Goal: Navigation & Orientation: Find specific page/section

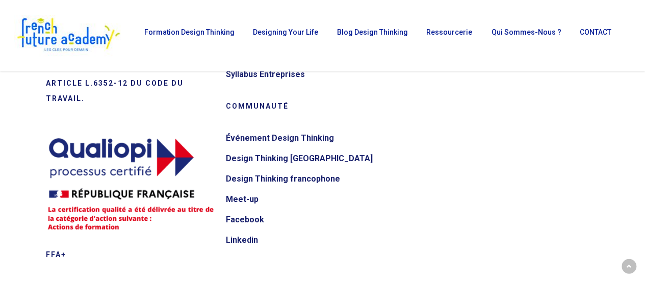
scroll to position [1250, 0]
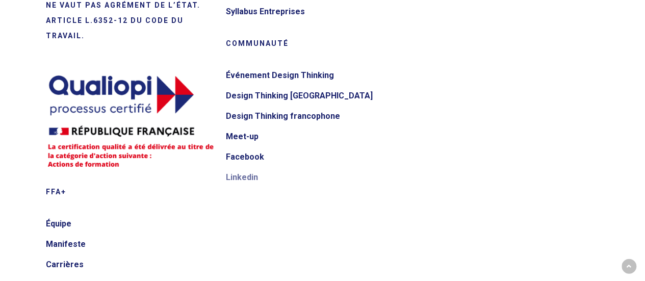
click at [244, 169] on link "Linkedin" at bounding box center [310, 177] width 169 height 16
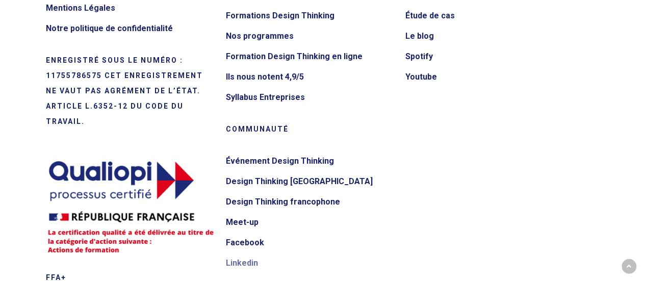
scroll to position [1165, 0]
click at [242, 255] on link "Linkedin" at bounding box center [310, 263] width 169 height 16
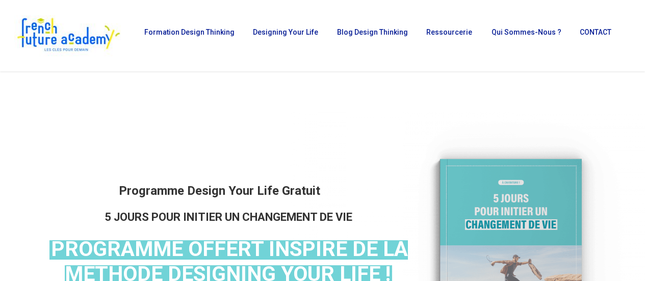
scroll to position [13, 0]
